Goal: Task Accomplishment & Management: Complete application form

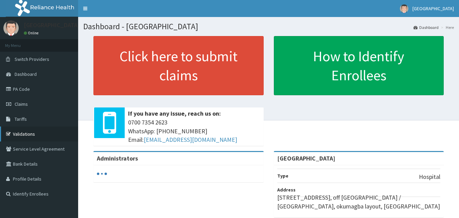
click at [24, 131] on link "Validations" at bounding box center [39, 133] width 78 height 15
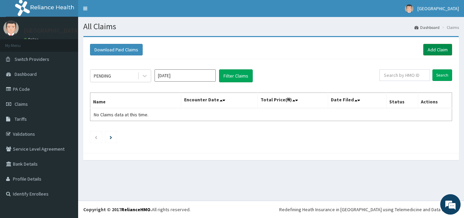
click at [438, 53] on link "Add Claim" at bounding box center [438, 50] width 29 height 12
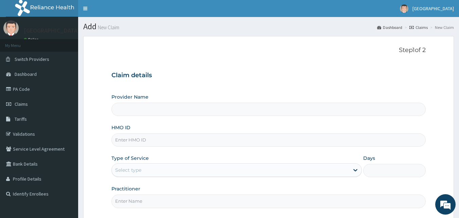
type input "[GEOGRAPHIC_DATA]"
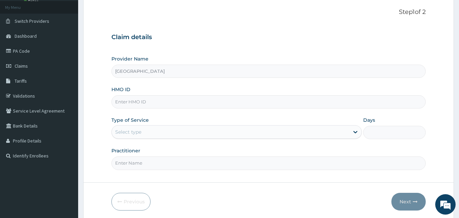
scroll to position [43, 0]
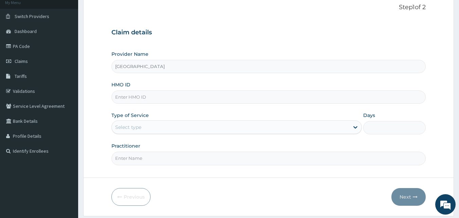
click at [162, 100] on input "HMO ID" at bounding box center [268, 96] width 315 height 13
type input "EGM/10028/A"
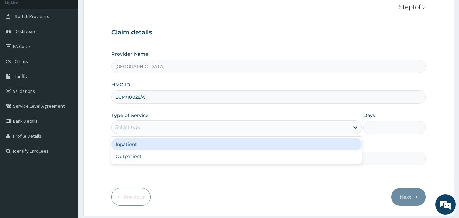
click at [156, 125] on div "Select type" at bounding box center [231, 127] width 238 height 11
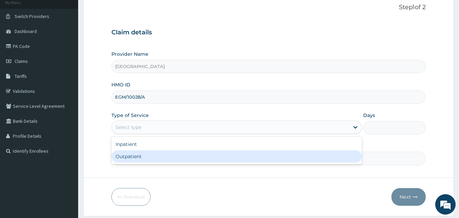
click at [131, 159] on div "Outpatient" at bounding box center [236, 156] width 251 height 12
type input "1"
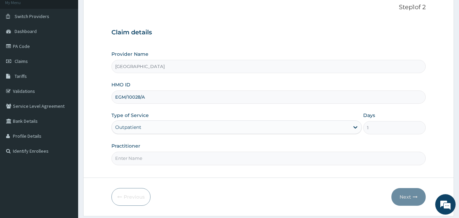
drag, startPoint x: 133, startPoint y: 159, endPoint x: 136, endPoint y: 157, distance: 3.7
click at [135, 157] on input "Practitioner" at bounding box center [268, 158] width 315 height 13
type input "DR ALEX"
click at [407, 200] on button "Next" at bounding box center [409, 197] width 34 height 18
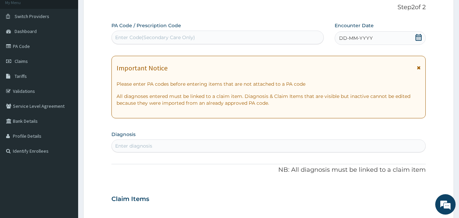
click at [417, 40] on icon at bounding box center [418, 37] width 7 height 7
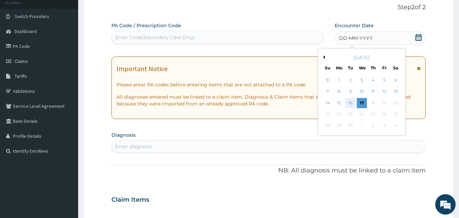
click at [350, 104] on div "16" at bounding box center [351, 103] width 10 height 10
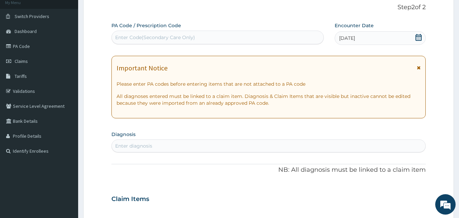
click at [145, 145] on div "Enter diagnosis" at bounding box center [133, 145] width 37 height 7
type input "UPPER RESPIRA"
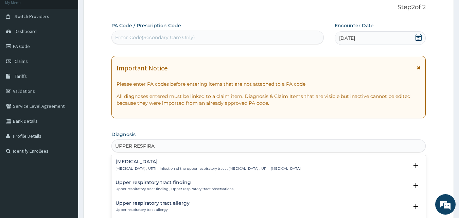
click at [168, 165] on div "Upper respiratory infection Upper respiratory infection , URTI - Infection of t…" at bounding box center [208, 165] width 185 height 12
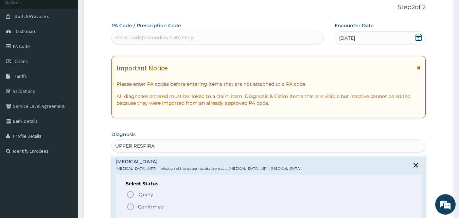
click at [150, 209] on p "Confirmed" at bounding box center [150, 206] width 25 height 7
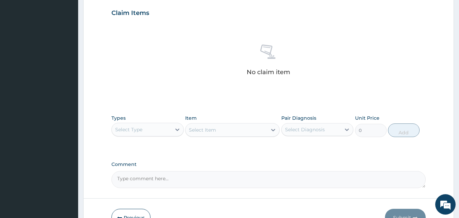
scroll to position [272, 0]
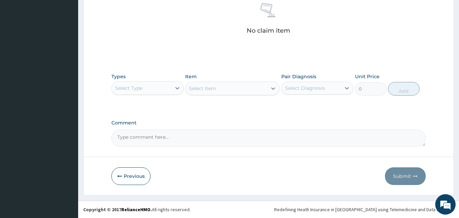
click at [150, 87] on div "Select Type" at bounding box center [141, 88] width 59 height 11
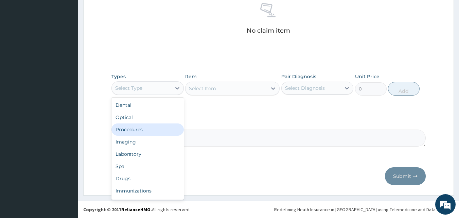
click at [137, 130] on div "Procedures" at bounding box center [147, 129] width 72 height 12
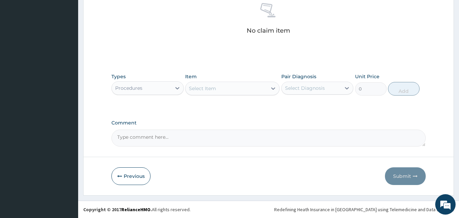
click at [232, 90] on div "Select Item" at bounding box center [227, 88] width 82 height 11
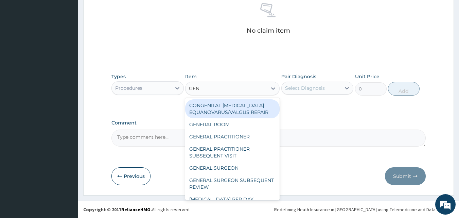
type input "GENE"
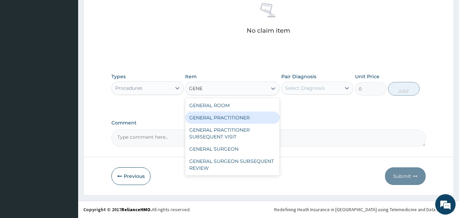
click at [214, 116] on div "GENERAL PRACTITIONER" at bounding box center [232, 117] width 94 height 12
type input "2000"
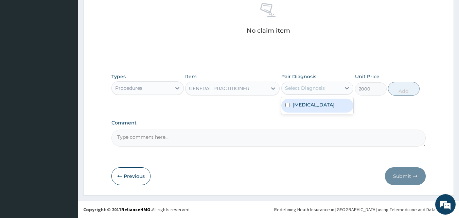
click at [325, 86] on div "Select Diagnosis" at bounding box center [311, 88] width 59 height 11
click at [325, 98] on div "Upper respiratory infection" at bounding box center [317, 105] width 72 height 17
click at [331, 107] on label "Upper respiratory infection" at bounding box center [314, 104] width 42 height 7
checkbox input "true"
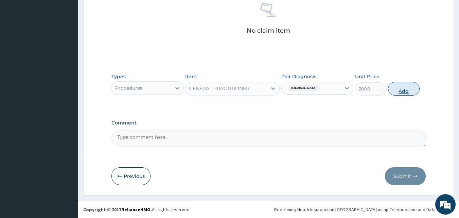
click at [417, 89] on button "Add" at bounding box center [404, 89] width 32 height 14
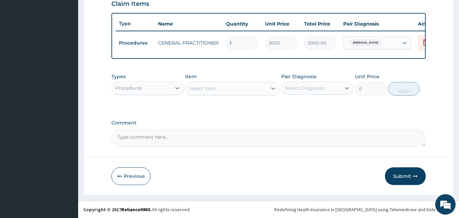
scroll to position [245, 0]
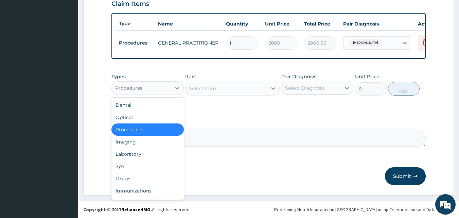
click at [165, 87] on div "Procedures" at bounding box center [141, 88] width 59 height 11
click at [125, 153] on div "Laboratory" at bounding box center [147, 154] width 72 height 12
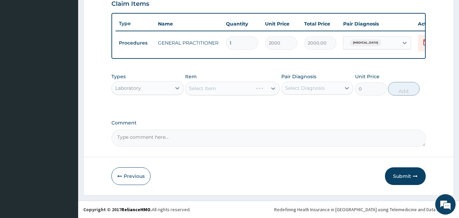
click at [209, 88] on div "Select Item" at bounding box center [232, 89] width 94 height 14
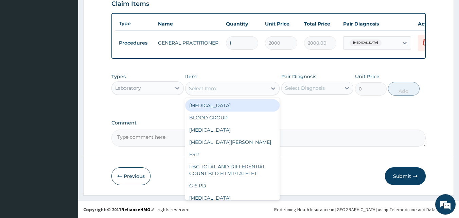
click at [209, 88] on div "Select Item" at bounding box center [202, 88] width 27 height 7
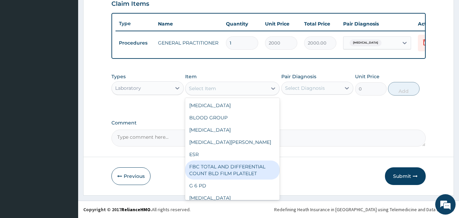
click at [207, 175] on div "FBC TOTAL AND DIFFERENTIAL COUNT BLD FILM PLATELET" at bounding box center [232, 169] width 94 height 19
type input "4500"
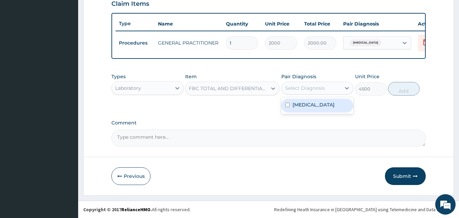
click at [312, 86] on div "Select Diagnosis" at bounding box center [305, 88] width 40 height 7
click at [307, 108] on label "Upper respiratory infection" at bounding box center [314, 104] width 42 height 7
checkbox input "true"
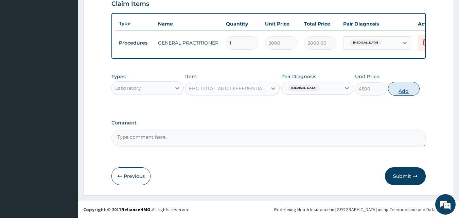
click at [401, 88] on button "Add" at bounding box center [404, 89] width 32 height 14
type input "0"
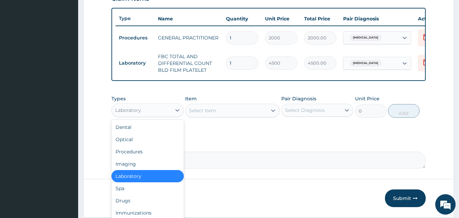
click at [143, 115] on div "Laboratory" at bounding box center [141, 110] width 59 height 11
drag, startPoint x: 126, startPoint y: 208, endPoint x: 133, endPoint y: 195, distance: 14.7
click at [129, 202] on div "Drugs" at bounding box center [147, 200] width 72 height 12
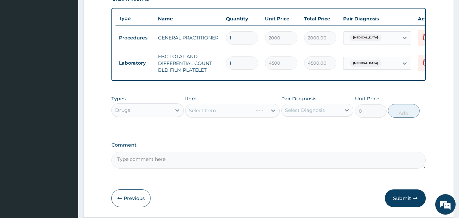
click at [220, 117] on div "Select Item" at bounding box center [232, 111] width 94 height 14
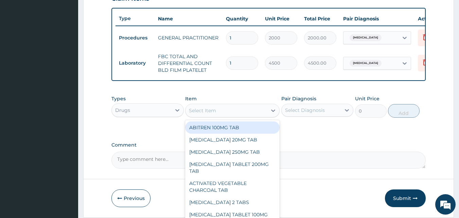
click at [220, 116] on div "Select Item" at bounding box center [227, 110] width 82 height 11
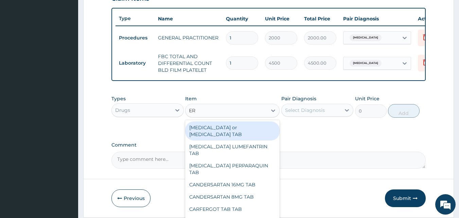
type input "ERY"
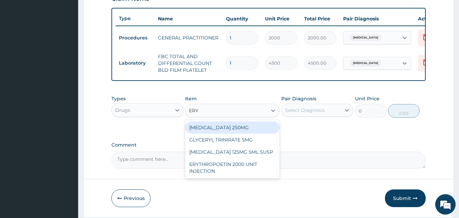
click at [222, 131] on div "ERYTHROMYCIN 250MG" at bounding box center [232, 127] width 94 height 12
type input "180"
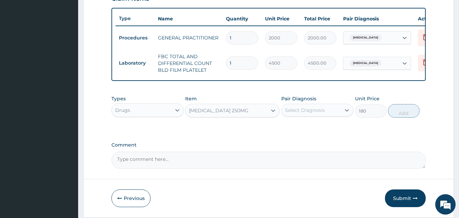
click at [314, 114] on div "Select Diagnosis" at bounding box center [305, 110] width 40 height 7
click at [322, 130] on label "Upper respiratory infection" at bounding box center [314, 126] width 42 height 7
checkbox input "true"
click at [400, 118] on button "Add" at bounding box center [404, 111] width 32 height 14
type input "0"
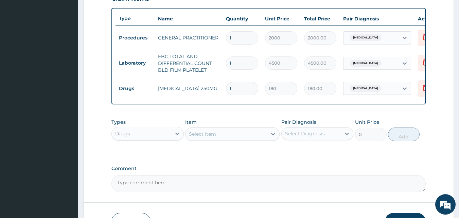
type input "12"
type input "2160.00"
type input "1"
type input "180.00"
type input "0.00"
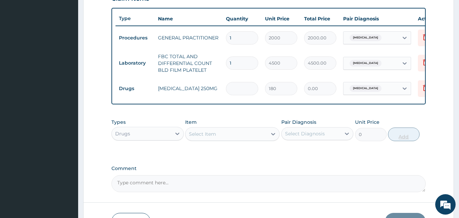
type input "2"
type input "360.00"
type input "20"
type input "3600.00"
type input "20"
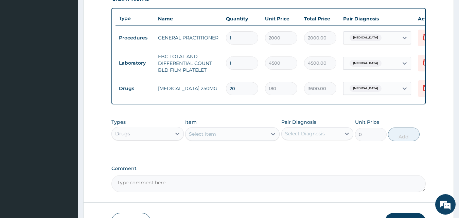
click at [219, 138] on div "Select Item" at bounding box center [227, 133] width 82 height 11
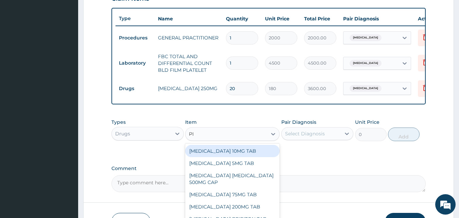
type input "PIR"
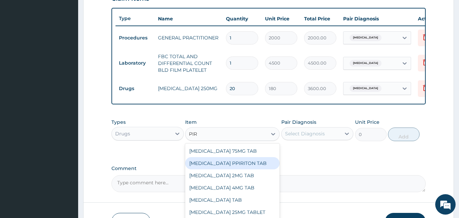
click at [227, 169] on div "CHLORPHENAMINE PPIRITON TAB" at bounding box center [232, 163] width 94 height 12
type input "45"
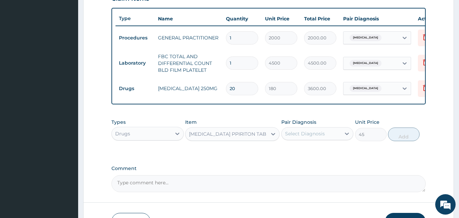
click at [308, 137] on div "Select Diagnosis" at bounding box center [305, 133] width 40 height 7
click at [309, 154] on label "Upper respiratory infection" at bounding box center [314, 150] width 42 height 7
checkbox input "true"
click at [404, 141] on button "Add" at bounding box center [404, 134] width 32 height 14
type input "0"
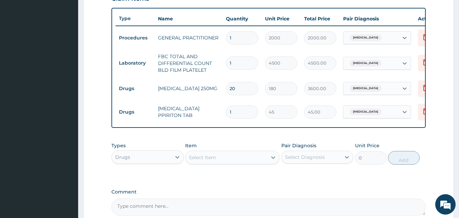
type input "10"
type input "450.00"
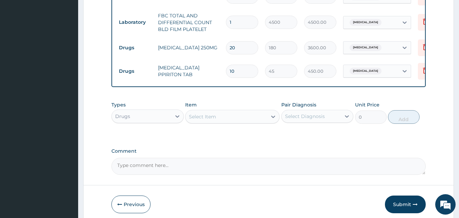
scroll to position [319, 0]
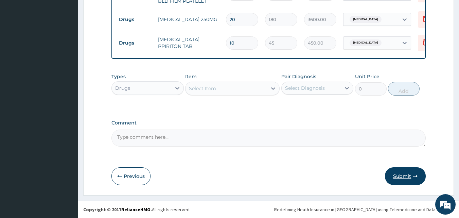
type input "10"
click at [407, 176] on button "Submit" at bounding box center [405, 176] width 41 height 18
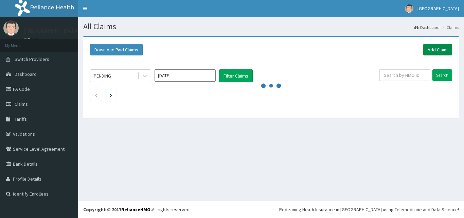
click at [440, 49] on link "Add Claim" at bounding box center [438, 50] width 29 height 12
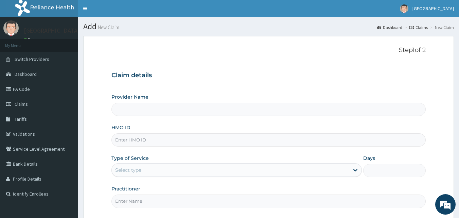
click at [117, 109] on input "Provider Name" at bounding box center [268, 109] width 315 height 13
type input "[GEOGRAPHIC_DATA]"
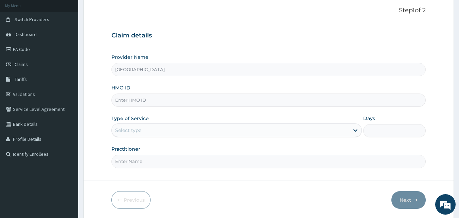
drag, startPoint x: 463, startPoint y: 98, endPoint x: 459, endPoint y: 151, distance: 53.9
click at [459, 151] on html "R EL Toggle navigation First Rank Hospital First Rank Hospital - firstrankhosp@…" at bounding box center [229, 100] width 459 height 281
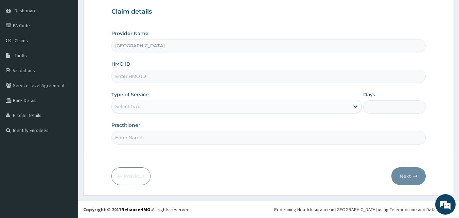
click at [160, 72] on input "HMO ID" at bounding box center [268, 76] width 315 height 13
type input "SWF/10044/B"
click at [151, 107] on div "Select type" at bounding box center [231, 106] width 238 height 11
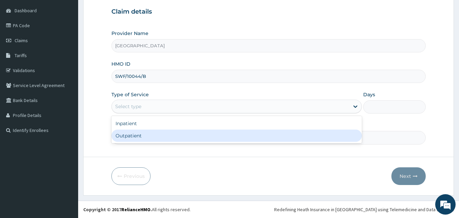
click at [129, 135] on div "Outpatient" at bounding box center [236, 136] width 251 height 12
type input "1"
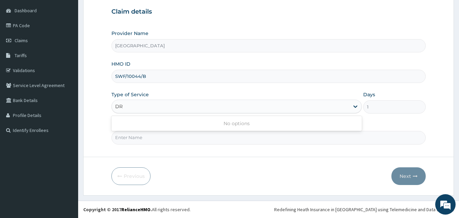
type input "D"
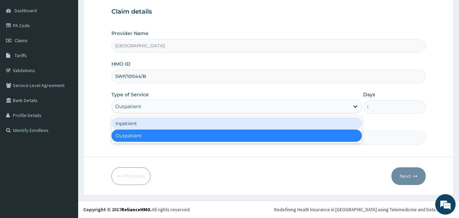
click at [134, 134] on div "Outpatient" at bounding box center [236, 136] width 251 height 12
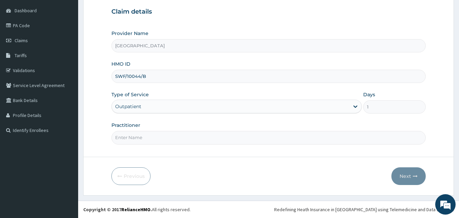
click at [130, 143] on input "Practitioner" at bounding box center [268, 137] width 315 height 13
type input "DR ALEX"
click at [412, 176] on button "Next" at bounding box center [409, 176] width 34 height 18
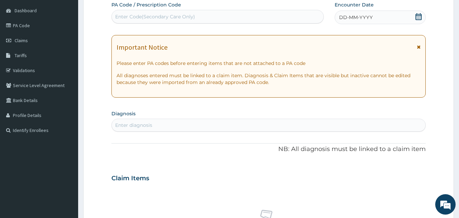
click at [372, 20] on span "DD-MM-YYYY" at bounding box center [356, 17] width 34 height 7
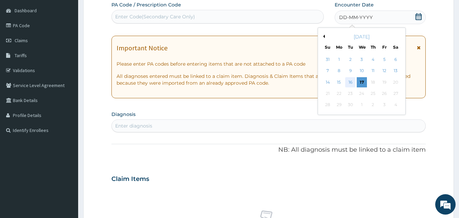
click at [350, 82] on div "16" at bounding box center [351, 82] width 10 height 10
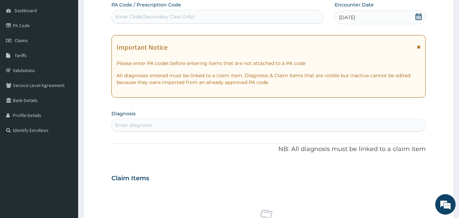
click at [152, 124] on div "Enter diagnosis" at bounding box center [269, 125] width 314 height 11
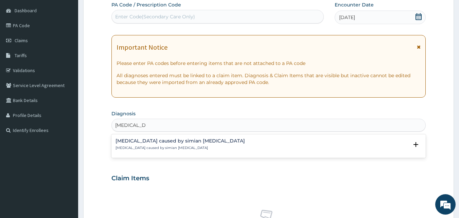
type input "PLASMODI"
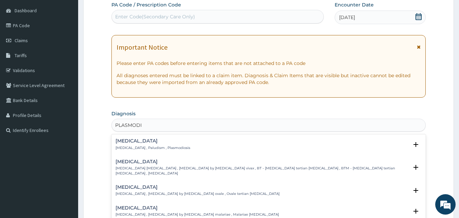
click at [145, 147] on p "Malaria , Paludism , Plasmodiosis" at bounding box center [153, 147] width 75 height 5
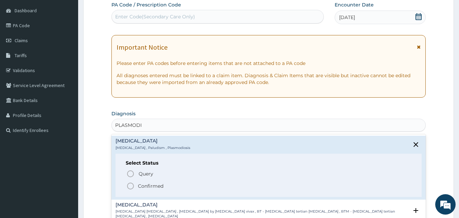
click at [147, 186] on p "Confirmed" at bounding box center [150, 186] width 25 height 7
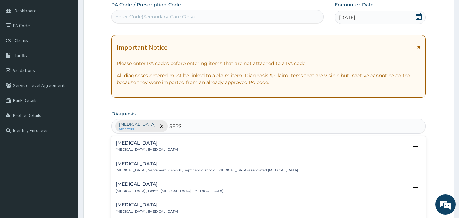
type input "SEPSI"
click at [131, 149] on p "Systemic infection , Sepsis" at bounding box center [147, 149] width 63 height 5
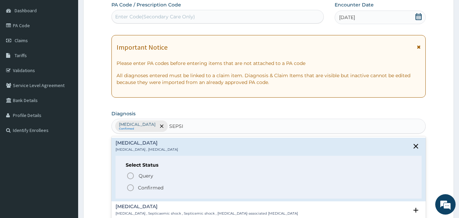
click at [143, 187] on p "Confirmed" at bounding box center [150, 187] width 25 height 7
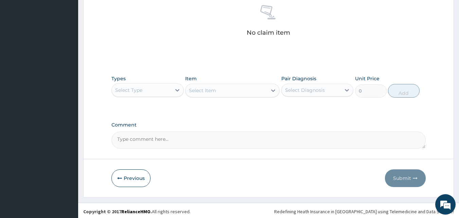
scroll to position [272, 0]
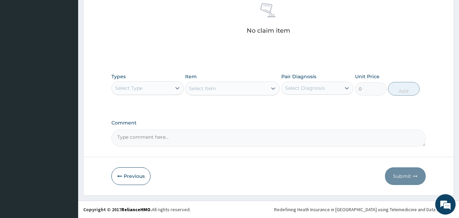
click at [131, 91] on div "Select Type" at bounding box center [128, 88] width 27 height 7
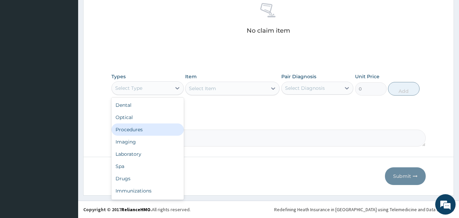
click at [137, 130] on div "Procedures" at bounding box center [147, 129] width 72 height 12
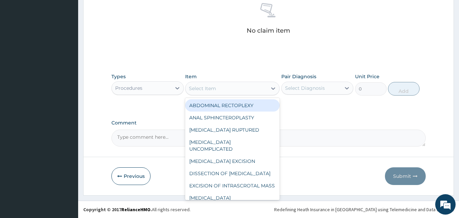
click at [227, 90] on div "Select Item" at bounding box center [227, 88] width 82 height 11
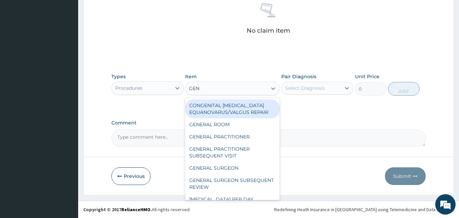
type input "GENE"
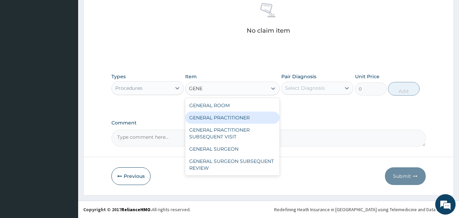
click at [210, 119] on div "GENERAL PRACTITIONER" at bounding box center [232, 117] width 94 height 12
type input "2000"
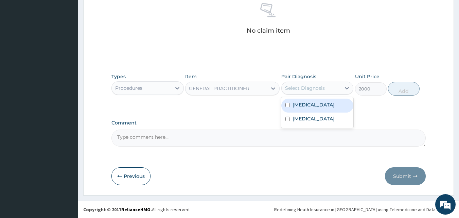
click at [292, 93] on div "Select Diagnosis" at bounding box center [311, 88] width 59 height 11
click at [293, 103] on label "Malaria" at bounding box center [314, 104] width 42 height 7
checkbox input "true"
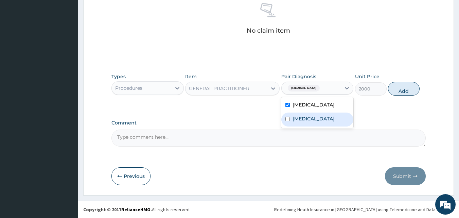
click at [295, 116] on label "Sepsis" at bounding box center [314, 118] width 42 height 7
checkbox input "true"
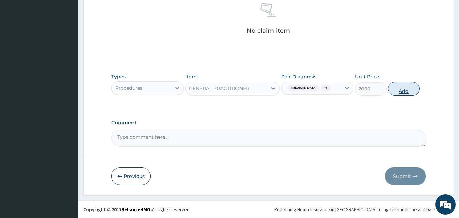
click at [404, 91] on button "Add" at bounding box center [404, 89] width 32 height 14
type input "0"
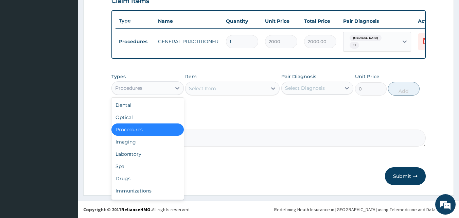
click at [153, 90] on div "Procedures" at bounding box center [141, 88] width 59 height 11
click at [132, 153] on div "Laboratory" at bounding box center [147, 154] width 72 height 12
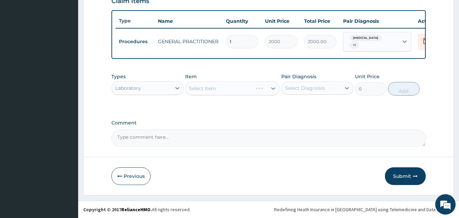
click at [221, 91] on div "Select Item" at bounding box center [232, 89] width 94 height 14
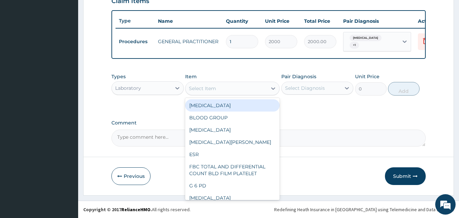
click at [219, 86] on div "Select Item" at bounding box center [227, 88] width 82 height 11
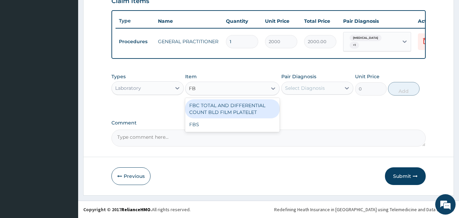
type input "FBC"
click at [225, 102] on div "FBC TOTAL AND DIFFERENTIAL COUNT BLD FILM PLATELET" at bounding box center [232, 108] width 94 height 19
type input "4500"
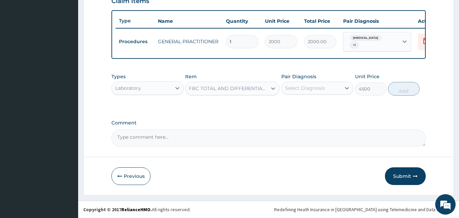
click at [320, 89] on div "Select Diagnosis" at bounding box center [305, 88] width 40 height 7
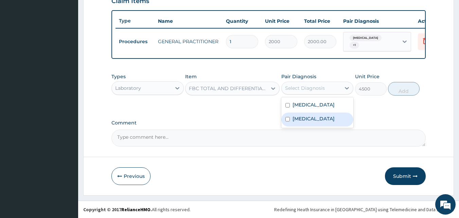
click at [297, 119] on label "Sepsis" at bounding box center [314, 118] width 42 height 7
checkbox input "true"
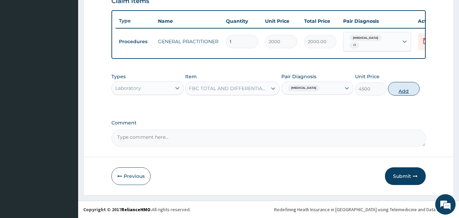
click at [412, 90] on button "Add" at bounding box center [404, 89] width 32 height 14
type input "0"
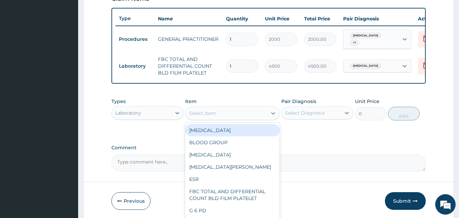
click at [209, 116] on div "Select Item" at bounding box center [202, 113] width 27 height 7
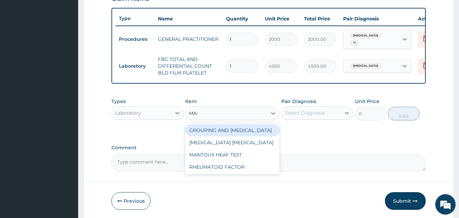
type input "MALA"
click at [224, 130] on div "MALARIA PARASITE" at bounding box center [232, 130] width 94 height 12
type input "1500"
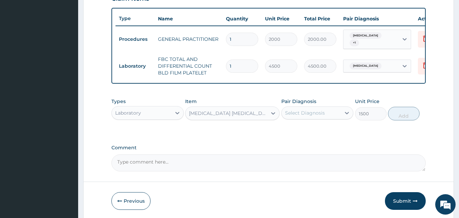
click at [301, 113] on div "Select Diagnosis" at bounding box center [305, 112] width 40 height 7
click at [302, 137] on div "Malaria" at bounding box center [317, 130] width 72 height 14
checkbox input "true"
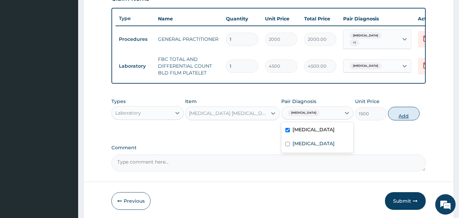
click at [405, 118] on button "Add" at bounding box center [404, 114] width 32 height 14
type input "0"
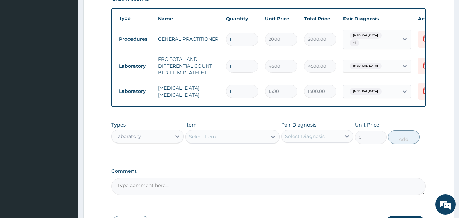
click at [154, 141] on div "Laboratory" at bounding box center [141, 136] width 59 height 11
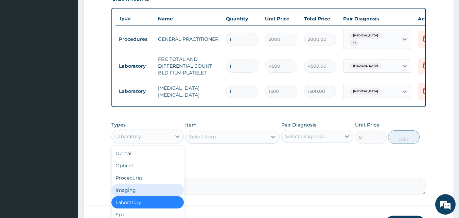
scroll to position [23, 0]
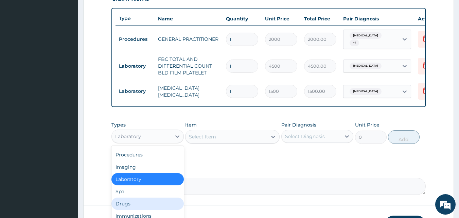
click at [124, 209] on div "Drugs" at bounding box center [147, 203] width 72 height 12
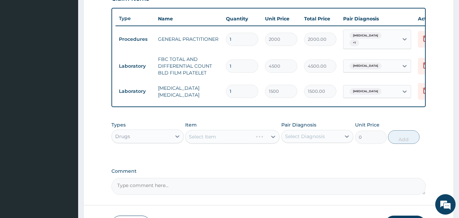
click at [223, 139] on div "Select Item" at bounding box center [232, 137] width 94 height 14
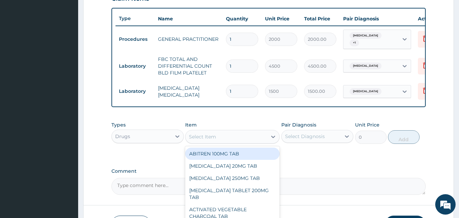
click at [224, 139] on div "Select Item" at bounding box center [227, 136] width 82 height 11
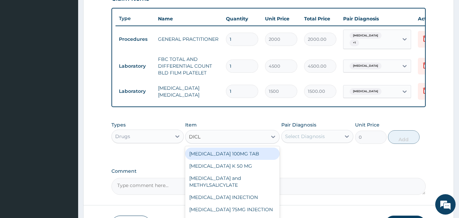
type input "DICLO"
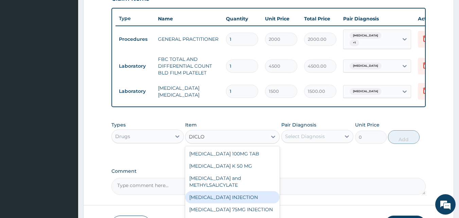
click at [234, 201] on div "DICLOFENAC INJECTION" at bounding box center [232, 197] width 94 height 12
type input "200"
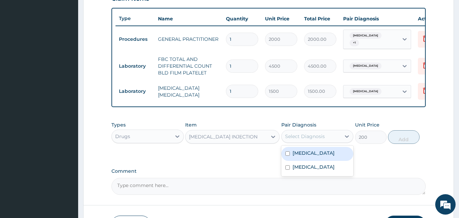
click at [314, 134] on div "Select Diagnosis" at bounding box center [311, 136] width 59 height 11
click at [298, 156] on label "Malaria" at bounding box center [314, 153] width 42 height 7
checkbox input "true"
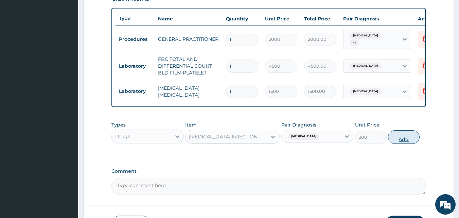
click at [410, 138] on button "Add" at bounding box center [404, 137] width 32 height 14
type input "0"
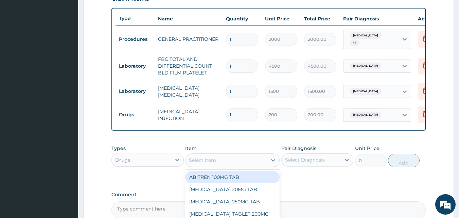
click at [211, 162] on div "Select Item" at bounding box center [202, 160] width 27 height 7
type input "IBU"
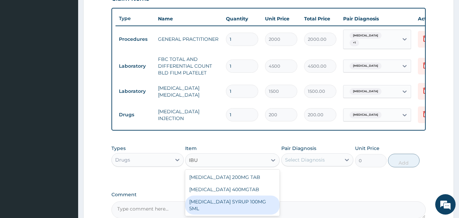
click at [241, 206] on div "IBUPROFEN SYRUP 100MG 5ML" at bounding box center [232, 204] width 94 height 19
type input "680"
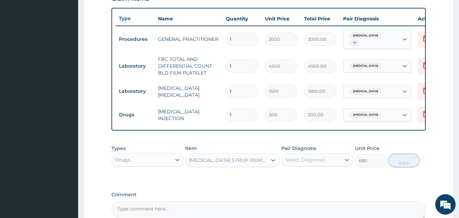
click at [308, 167] on div "Pair Diagnosis Select Diagnosis" at bounding box center [317, 156] width 72 height 22
click at [303, 162] on div "Select Diagnosis" at bounding box center [305, 159] width 40 height 7
click at [302, 180] on label "Malaria" at bounding box center [314, 176] width 42 height 7
checkbox input "true"
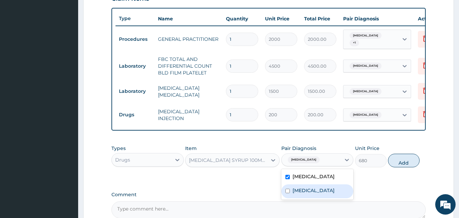
click at [301, 189] on label "Sepsis" at bounding box center [314, 190] width 42 height 7
checkbox input "true"
click at [414, 165] on button "Add" at bounding box center [404, 161] width 32 height 14
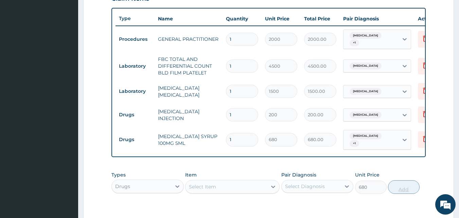
type input "0"
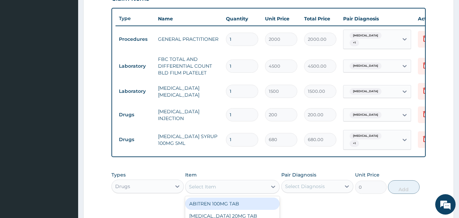
click at [209, 185] on div "Select Item" at bounding box center [202, 186] width 27 height 7
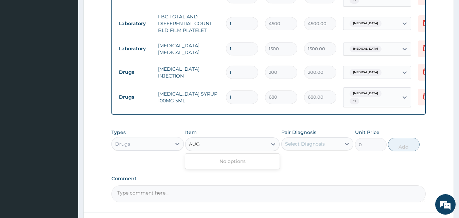
scroll to position [343, 0]
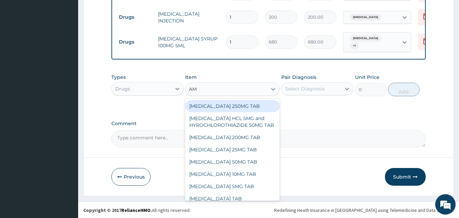
type input "AMO"
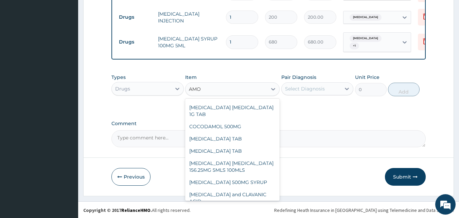
scroll to position [68, 0]
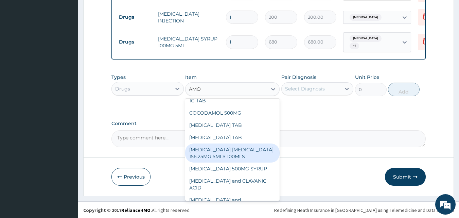
click at [242, 150] on div "AMOXICILLIN CLAVULANIC ACID 156.25MG 5MLS 100MLS" at bounding box center [232, 152] width 94 height 19
type input "1560"
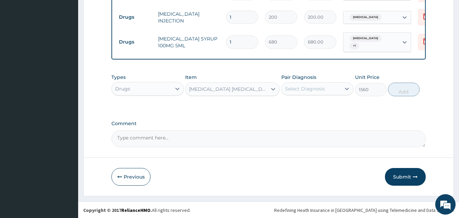
click at [308, 86] on div "Select Diagnosis" at bounding box center [305, 88] width 40 height 7
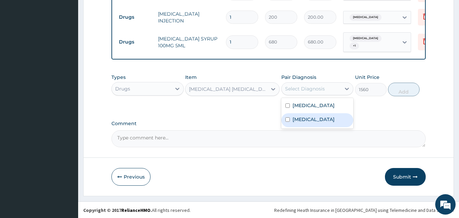
click at [305, 120] on label "Sepsis" at bounding box center [314, 119] width 42 height 7
checkbox input "true"
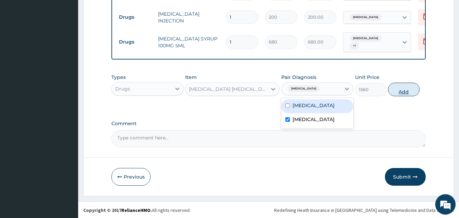
click at [401, 91] on button "Add" at bounding box center [404, 90] width 32 height 14
type input "0"
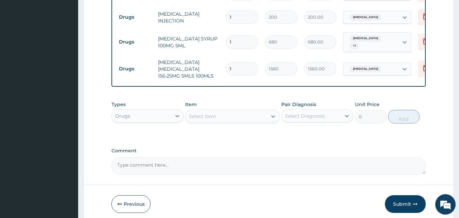
scroll to position [370, 0]
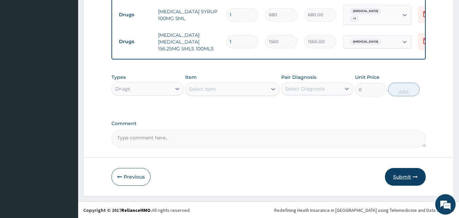
click at [411, 175] on button "Submit" at bounding box center [405, 177] width 41 height 18
